Goal: Information Seeking & Learning: Learn about a topic

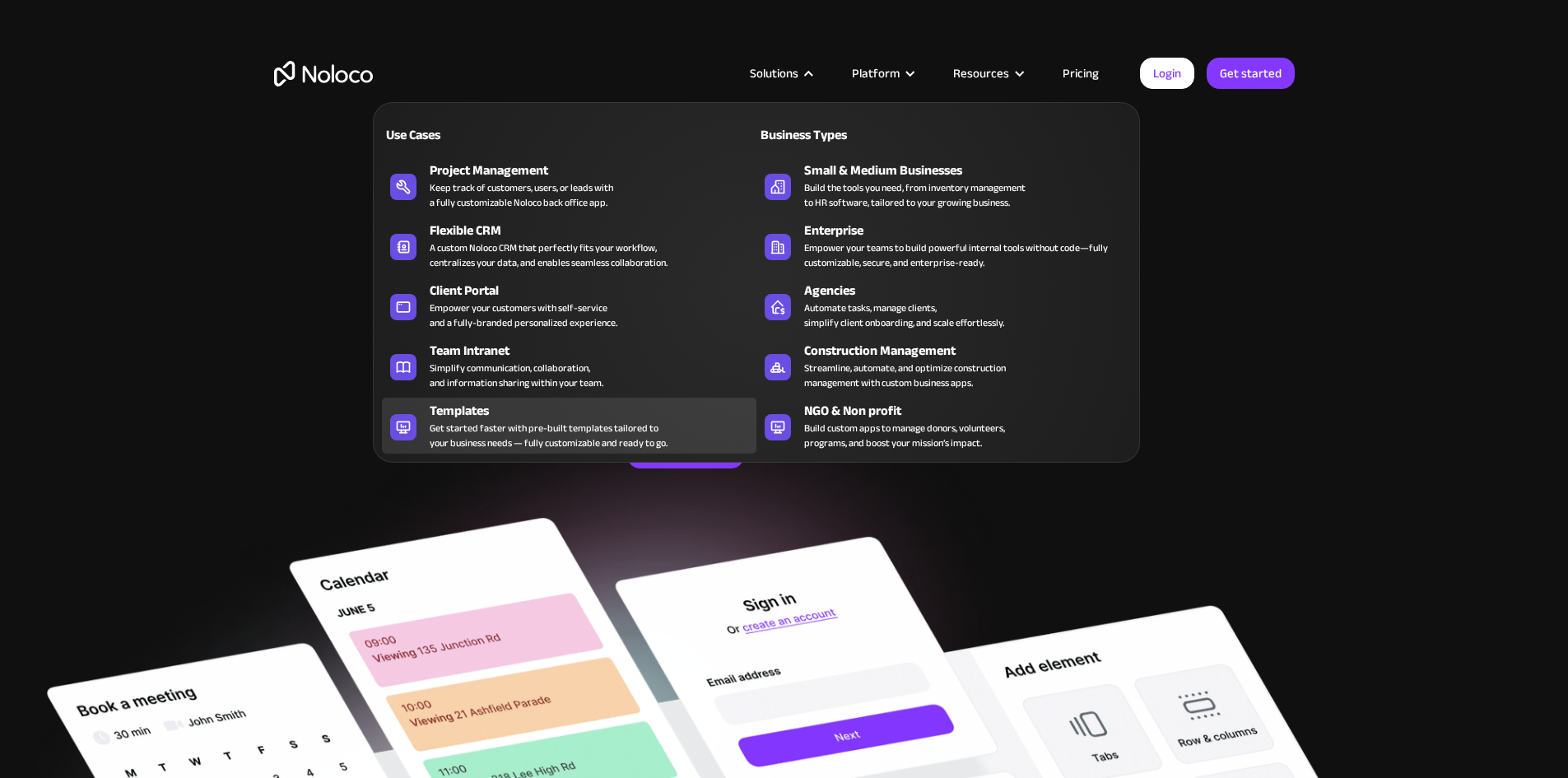
click at [638, 420] on div "Templates" at bounding box center [597, 410] width 335 height 19
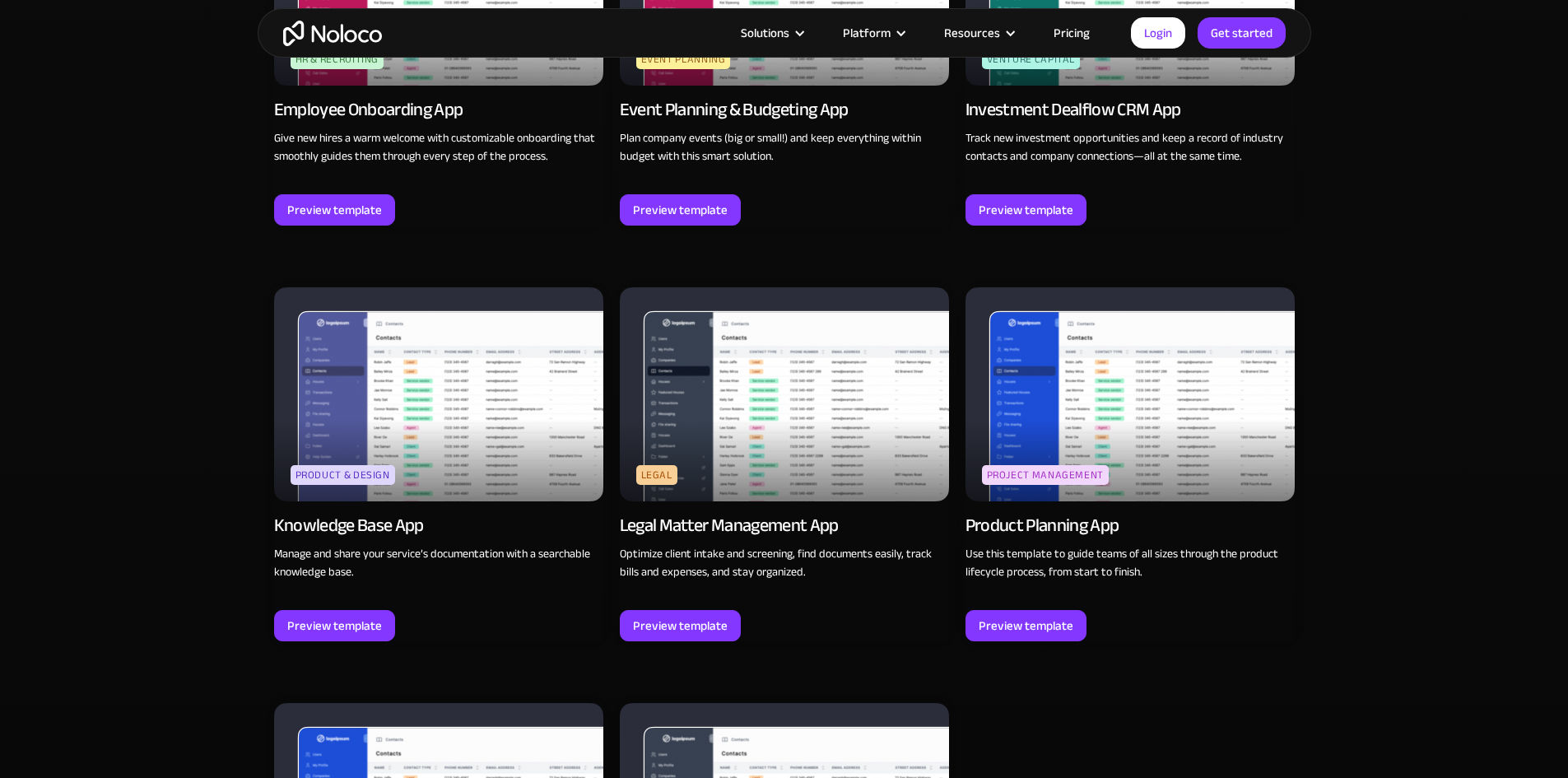
scroll to position [4444, 0]
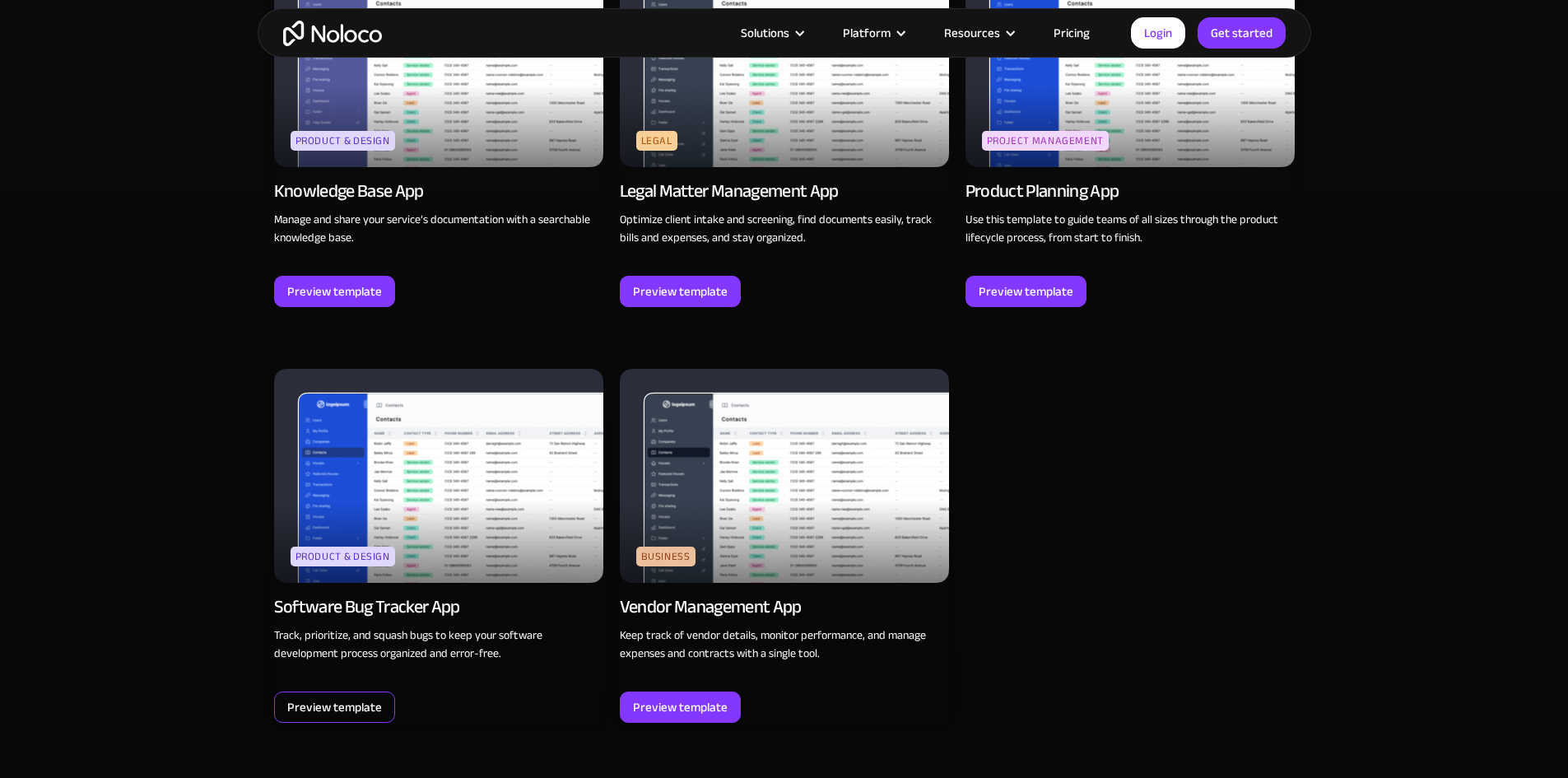
click at [315, 699] on div "Preview template" at bounding box center [334, 707] width 94 height 21
